Goal: Task Accomplishment & Management: Manage account settings

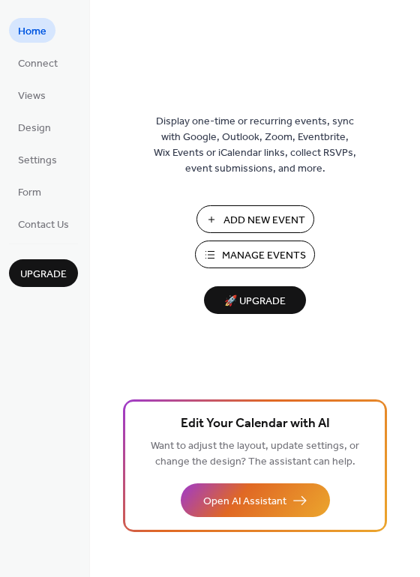
click at [262, 254] on span "Manage Events" at bounding box center [264, 256] width 84 height 16
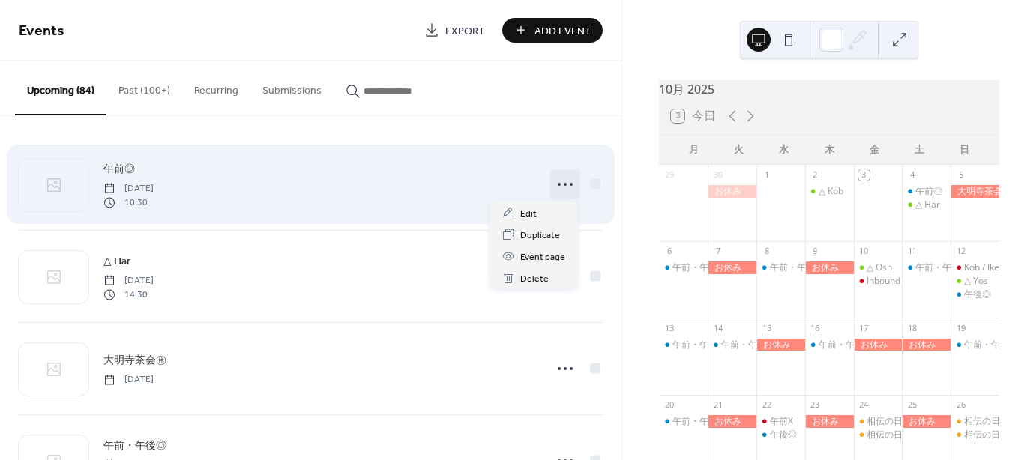
click at [559, 189] on icon at bounding box center [565, 184] width 24 height 24
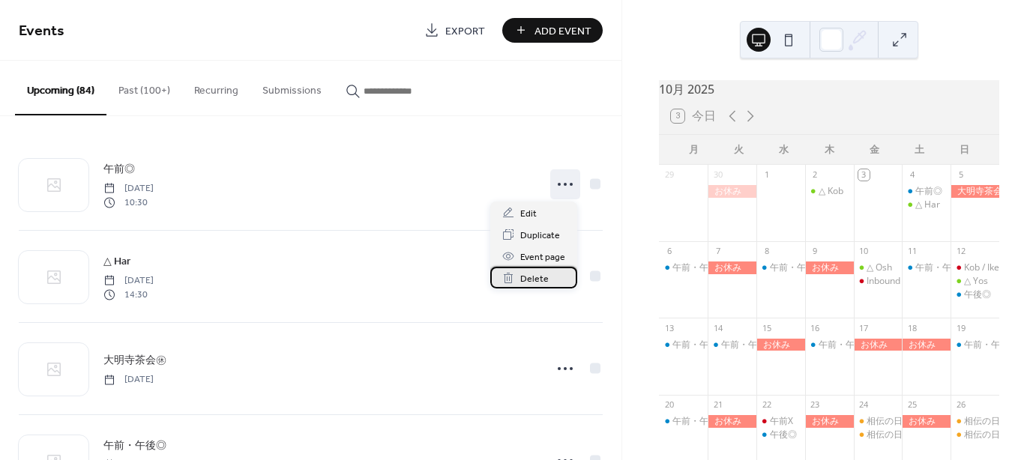
click at [530, 278] on span "Delete" at bounding box center [534, 279] width 28 height 16
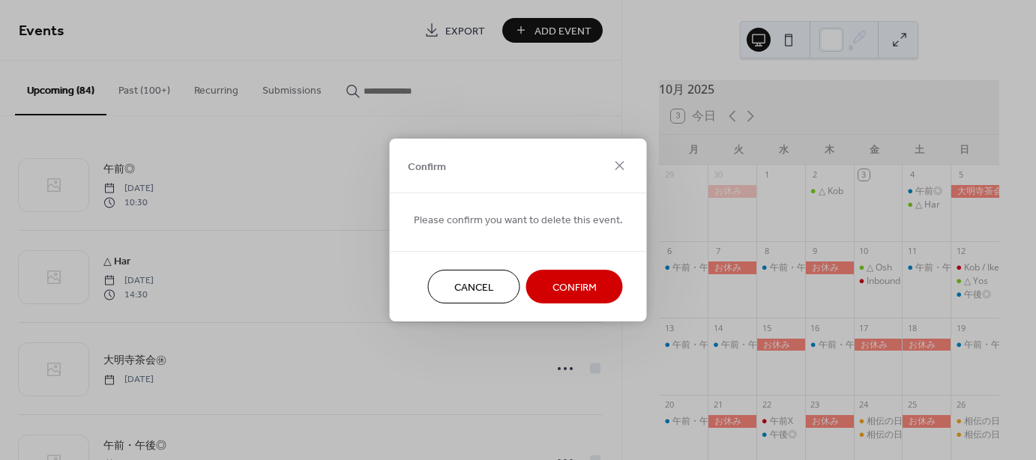
click at [571, 288] on span "Confirm" at bounding box center [575, 288] width 44 height 16
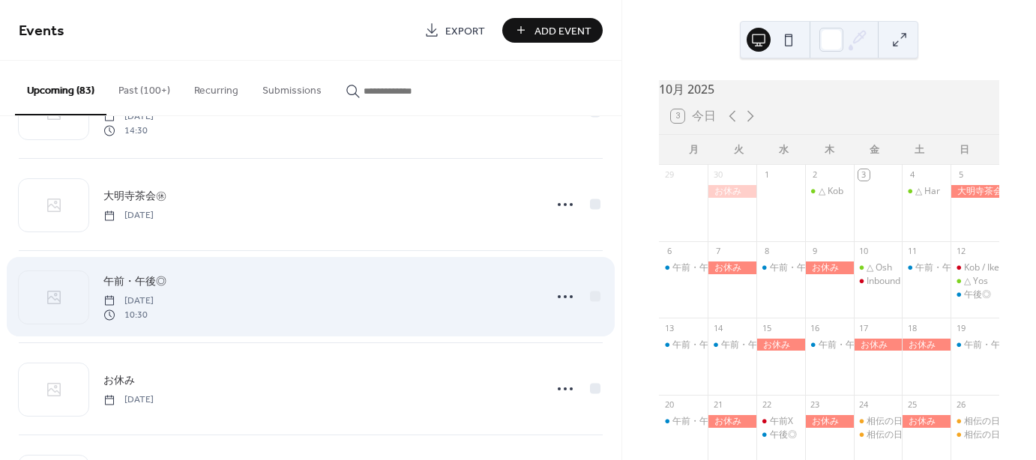
scroll to position [75, 0]
click at [561, 289] on icon at bounding box center [565, 294] width 24 height 24
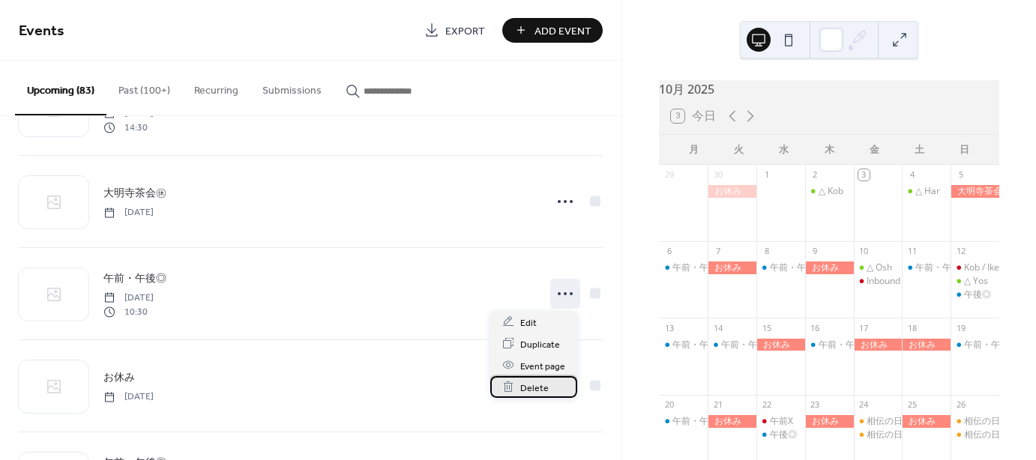
click at [525, 391] on span "Delete" at bounding box center [534, 388] width 28 height 16
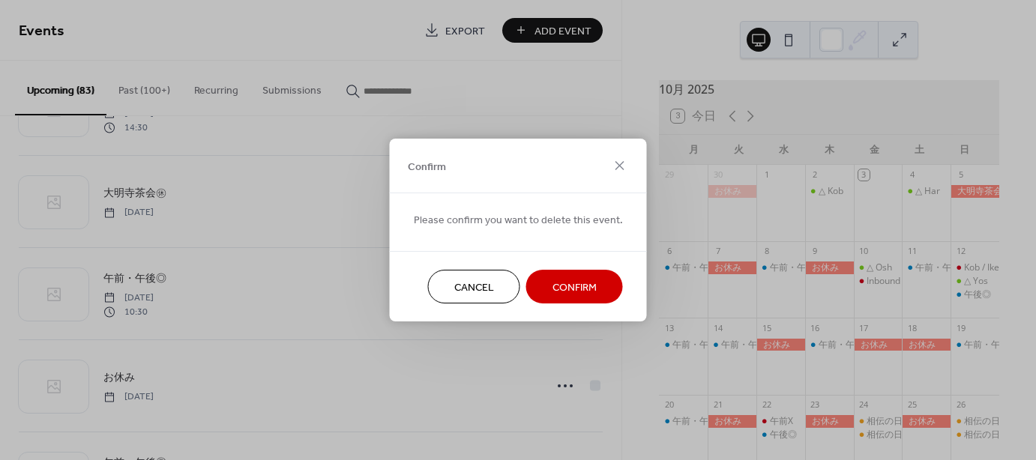
click at [570, 287] on span "Confirm" at bounding box center [575, 288] width 44 height 16
